Goal: Submit feedback/report problem: Submit feedback/report problem

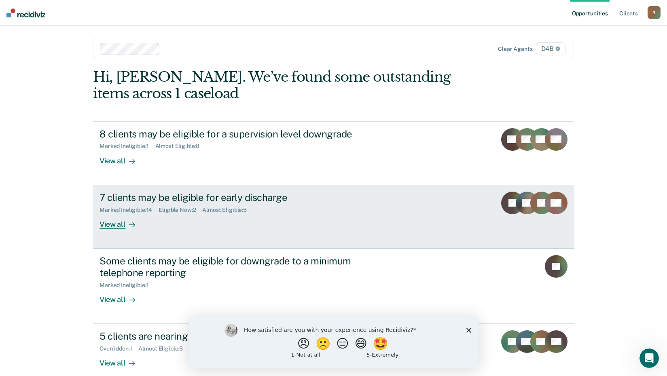
click at [115, 223] on div "View all" at bounding box center [122, 221] width 45 height 16
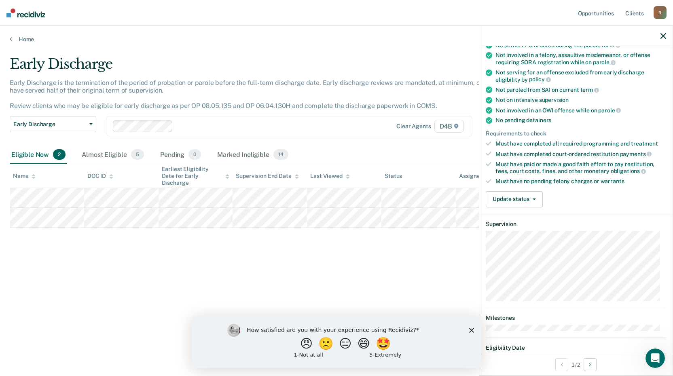
scroll to position [140, 0]
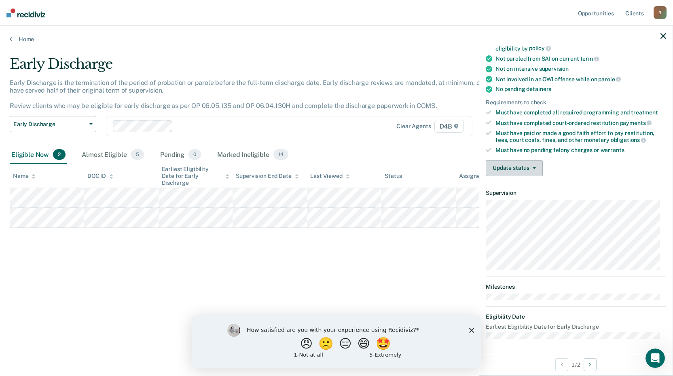
click at [518, 166] on button "Update status" at bounding box center [514, 168] width 57 height 16
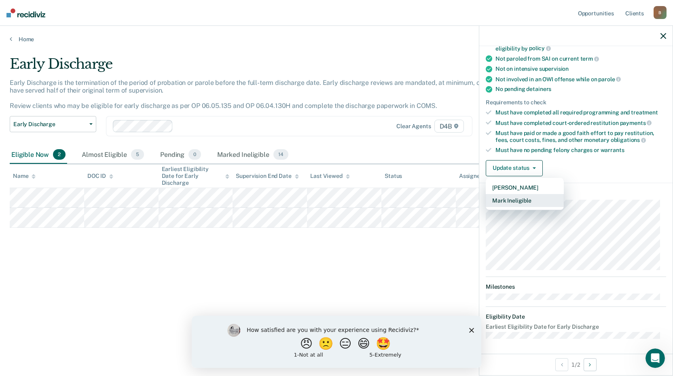
click at [511, 199] on button "Mark Ineligible" at bounding box center [525, 200] width 78 height 13
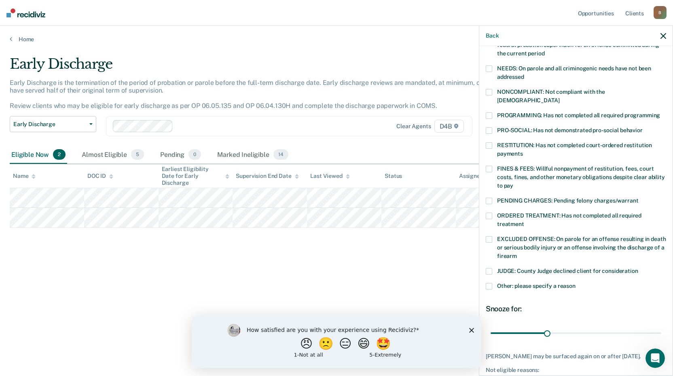
scroll to position [156, 0]
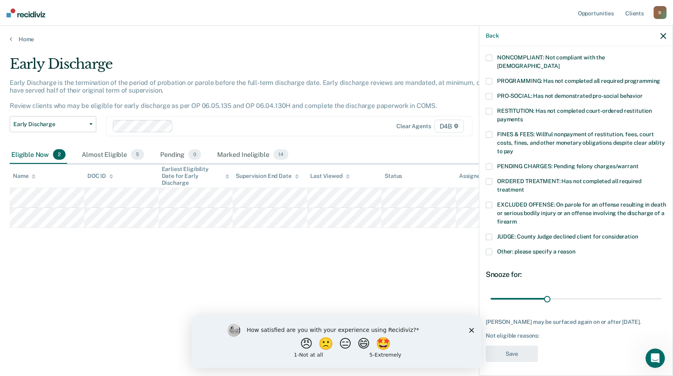
click at [489, 249] on span at bounding box center [489, 252] width 6 height 6
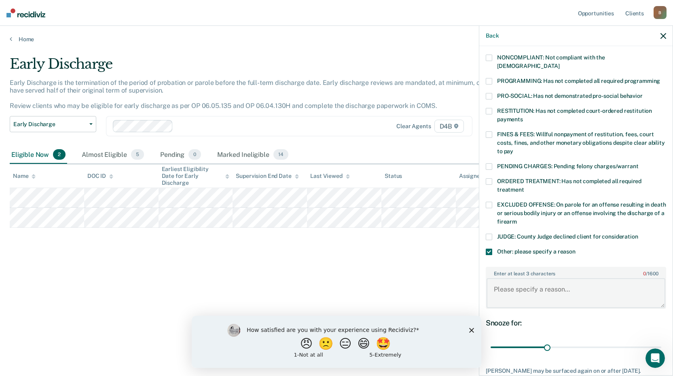
click at [503, 284] on textarea "Enter at least 3 characters 0 / 1600" at bounding box center [576, 293] width 179 height 30
type textarea "lifer"
drag, startPoint x: 547, startPoint y: 338, endPoint x: 682, endPoint y: 338, distance: 134.7
type input "90"
click at [662, 341] on input "range" at bounding box center [576, 348] width 171 height 14
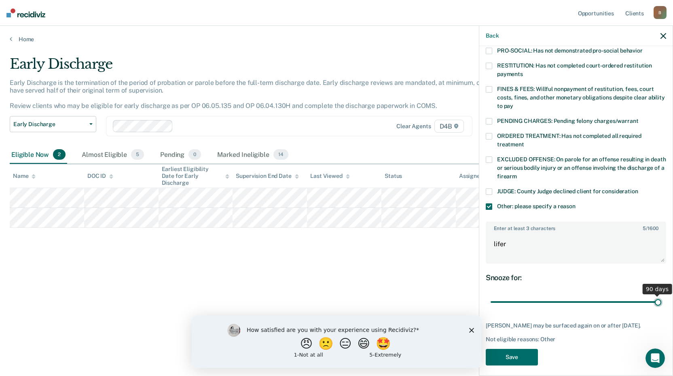
scroll to position [205, 0]
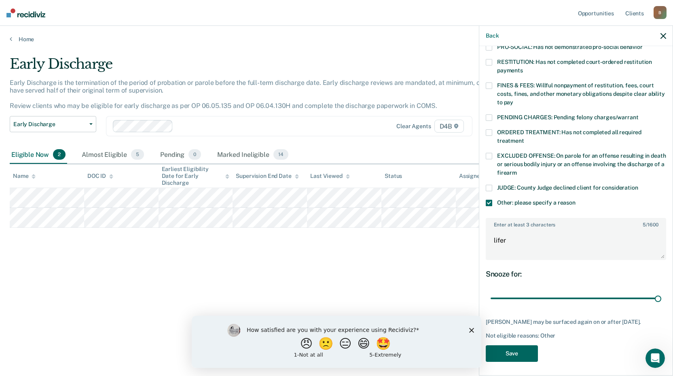
click at [516, 352] on button "Save" at bounding box center [512, 354] width 52 height 17
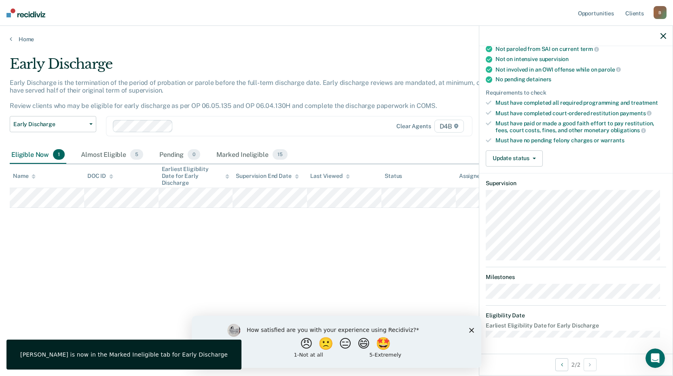
scroll to position [148, 0]
click at [521, 159] on button "Update status" at bounding box center [514, 160] width 57 height 16
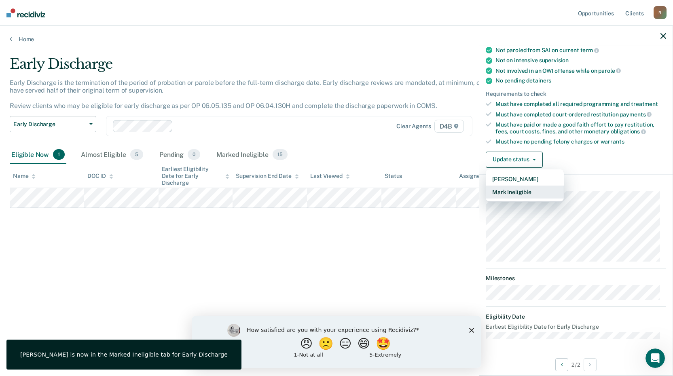
click at [520, 190] on button "Mark Ineligible" at bounding box center [525, 192] width 78 height 13
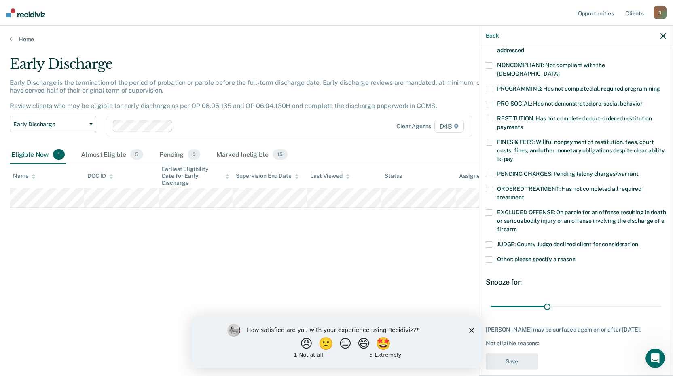
click at [492, 257] on span at bounding box center [489, 260] width 6 height 6
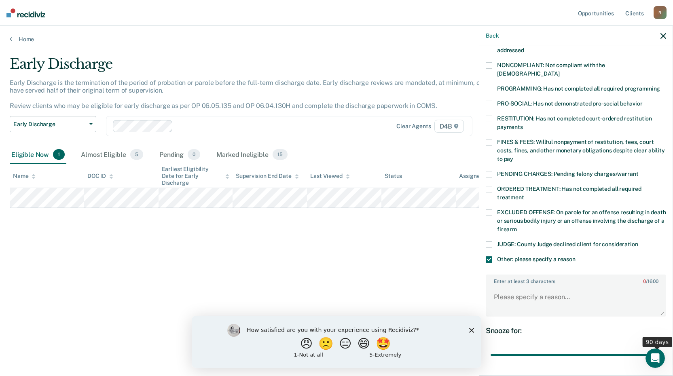
drag, startPoint x: 549, startPoint y: 346, endPoint x: 678, endPoint y: 342, distance: 128.7
type input "90"
click at [662, 348] on input "range" at bounding box center [576, 355] width 171 height 14
click at [525, 293] on textarea "Enter at least 3 characters 0 / 1600" at bounding box center [576, 301] width 179 height 30
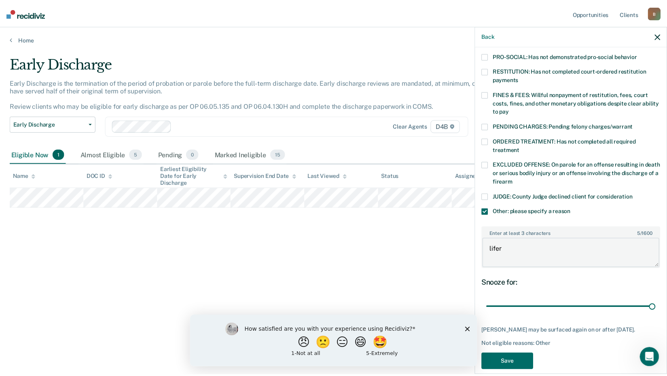
scroll to position [198, 0]
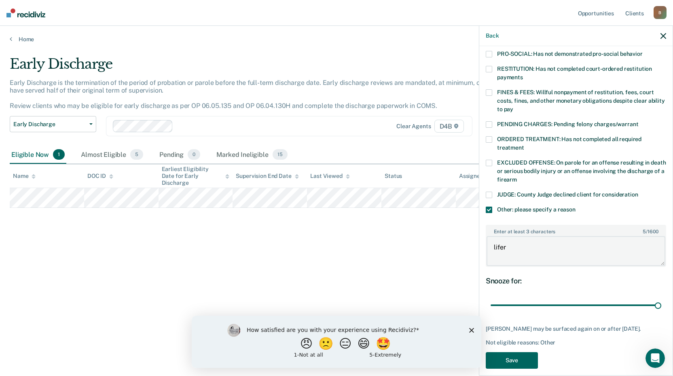
type textarea "lifer"
click at [512, 352] on button "Save" at bounding box center [512, 360] width 52 height 17
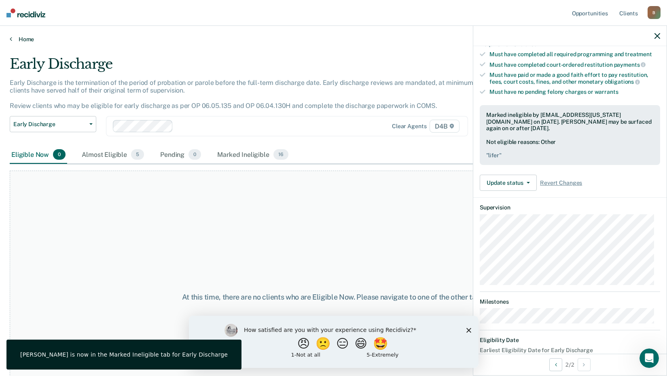
click at [26, 37] on link "Home" at bounding box center [334, 39] width 648 height 7
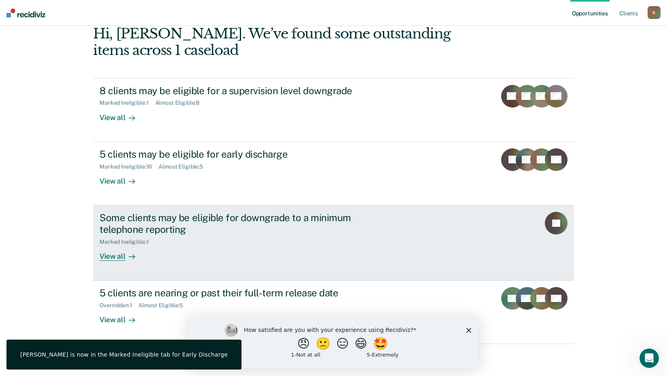
scroll to position [44, 0]
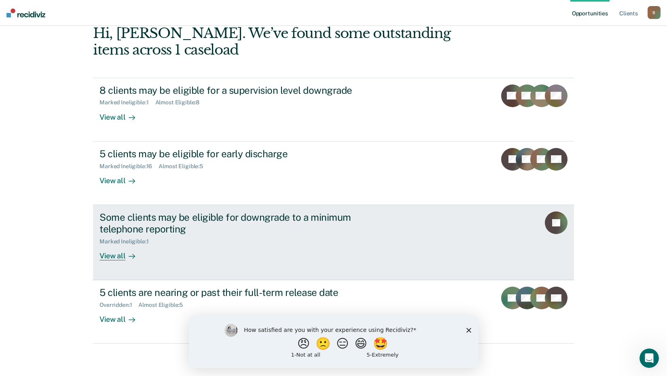
click at [115, 254] on div "View all" at bounding box center [122, 253] width 45 height 16
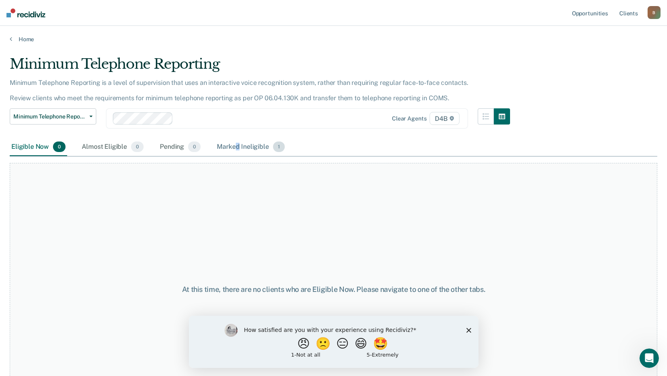
click at [238, 148] on div "Marked Ineligible 1" at bounding box center [250, 147] width 71 height 18
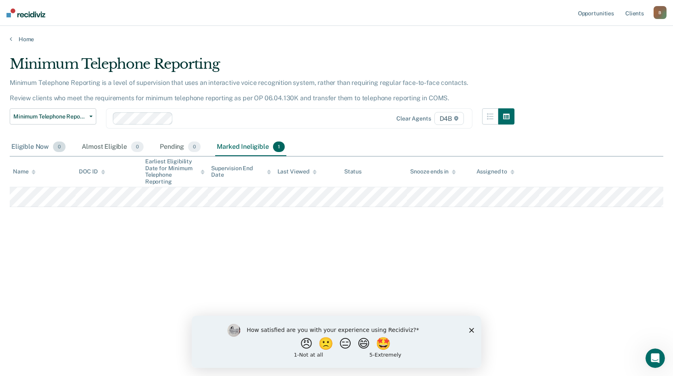
click at [45, 146] on div "Eligible Now 0" at bounding box center [38, 147] width 57 height 18
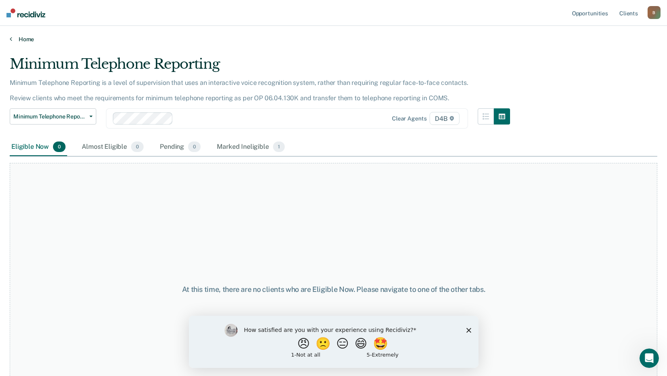
click at [28, 38] on link "Home" at bounding box center [334, 39] width 648 height 7
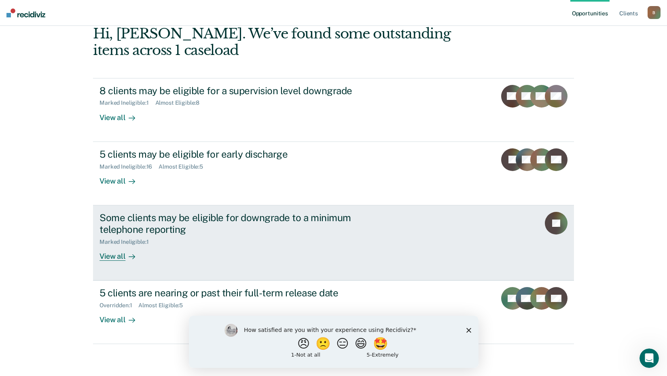
scroll to position [44, 0]
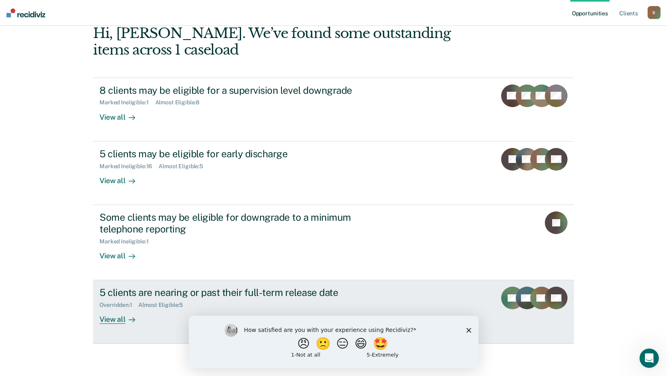
click at [115, 318] on div "View all" at bounding box center [122, 317] width 45 height 16
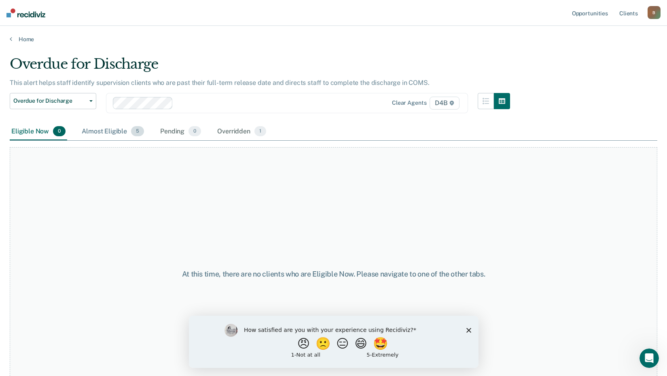
click at [112, 129] on div "Almost Eligible 5" at bounding box center [113, 132] width 66 height 18
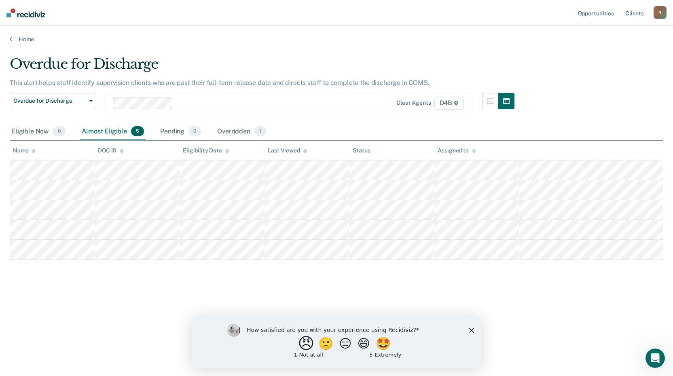
click at [299, 343] on button "😠" at bounding box center [307, 343] width 19 height 16
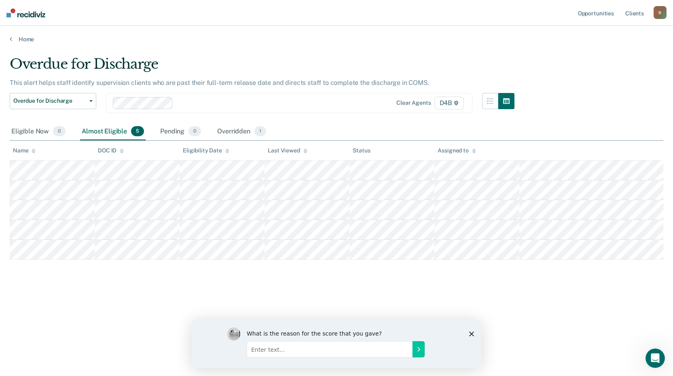
click at [269, 350] on input "Enter text..." at bounding box center [330, 349] width 166 height 16
type input "its redundant"
click at [418, 350] on icon "Submit your response" at bounding box center [419, 349] width 6 height 6
